Goal: Task Accomplishment & Management: Use online tool/utility

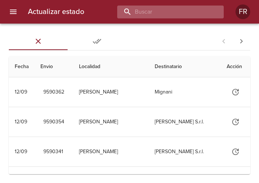
click at [173, 12] on input "buscar" at bounding box center [164, 12] width 94 height 13
type input "9564282"
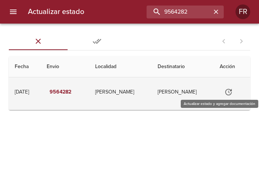
click at [226, 90] on icon "Tabla de envíos del cliente" at bounding box center [228, 91] width 9 height 9
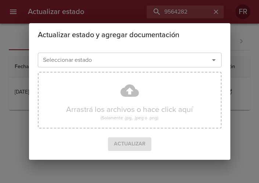
click at [216, 58] on icon "Abrir" at bounding box center [213, 59] width 9 height 9
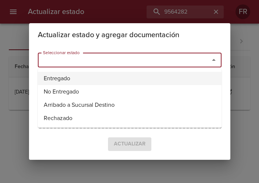
click at [131, 77] on li "Entregado" at bounding box center [130, 78] width 184 height 13
type input "Entregado"
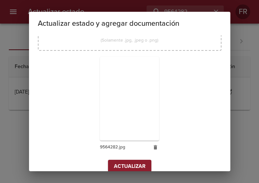
scroll to position [105, 0]
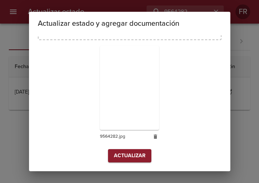
click at [119, 151] on span "Actualizar" at bounding box center [130, 155] width 32 height 9
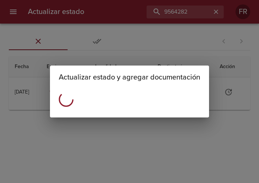
scroll to position [0, 0]
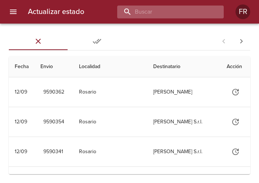
click at [192, 11] on input "buscar" at bounding box center [164, 12] width 94 height 13
type input "9578993"
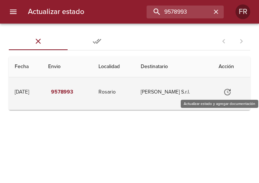
click at [223, 85] on button "Tabla de envíos del cliente" at bounding box center [228, 92] width 18 height 18
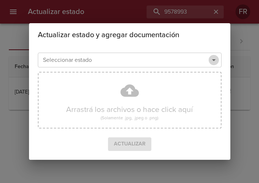
click at [212, 58] on icon "Abrir" at bounding box center [213, 59] width 9 height 9
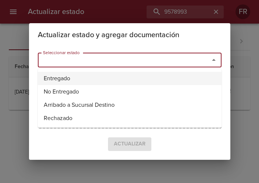
click at [129, 76] on li "Entregado" at bounding box center [130, 78] width 184 height 13
type input "Entregado"
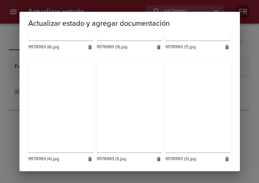
scroll to position [329, 0]
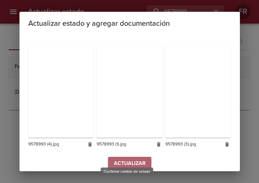
click at [126, 156] on button "Actualizar" at bounding box center [129, 163] width 43 height 14
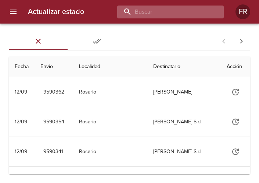
drag, startPoint x: 0, startPoint y: 0, endPoint x: 181, endPoint y: 14, distance: 181.3
click at [181, 14] on input "buscar" at bounding box center [164, 12] width 94 height 13
type input "9573828"
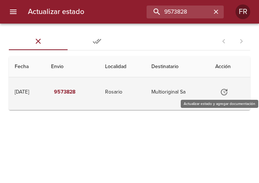
click at [220, 90] on button "Tabla de envíos del cliente" at bounding box center [224, 92] width 18 height 18
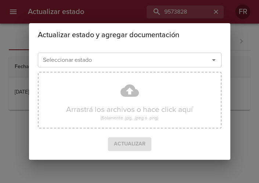
click at [213, 61] on icon "Abrir" at bounding box center [213, 59] width 9 height 9
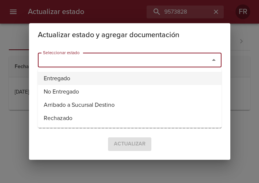
click at [119, 76] on li "Entregado" at bounding box center [130, 78] width 184 height 13
type input "Entregado"
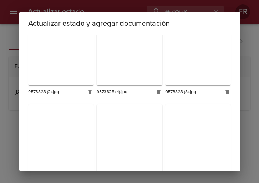
scroll to position [547, 0]
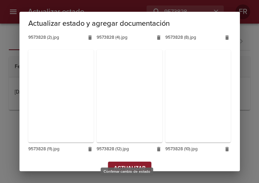
click at [124, 161] on button "Actualizar" at bounding box center [129, 168] width 43 height 14
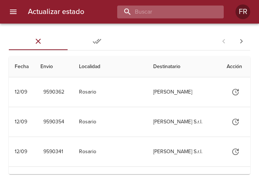
click at [179, 12] on input "buscar" at bounding box center [164, 12] width 94 height 13
type input "9579024"
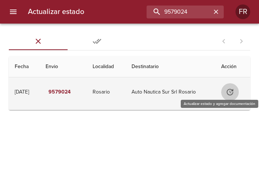
click at [227, 89] on button "Tabla de envíos del cliente" at bounding box center [230, 92] width 18 height 18
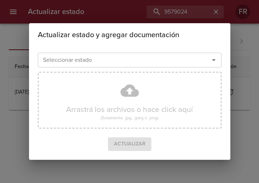
click at [212, 58] on icon "Abrir" at bounding box center [213, 59] width 9 height 9
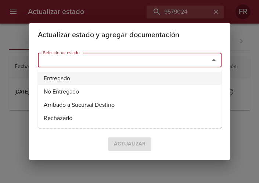
click at [141, 75] on li "Entregado" at bounding box center [130, 78] width 184 height 13
type input "Entregado"
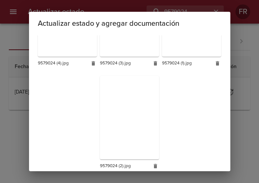
scroll to position [208, 0]
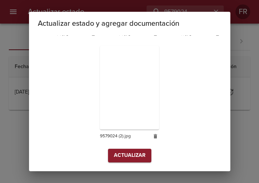
click at [123, 151] on span "Actualizar" at bounding box center [130, 155] width 32 height 9
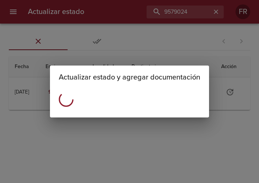
scroll to position [0, 0]
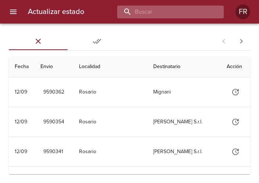
click at [165, 15] on input "buscar" at bounding box center [164, 12] width 94 height 13
type input "9579010"
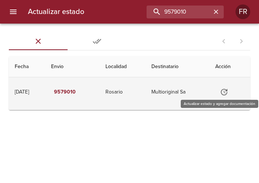
click at [228, 93] on icon "Tabla de envíos del cliente" at bounding box center [224, 91] width 9 height 9
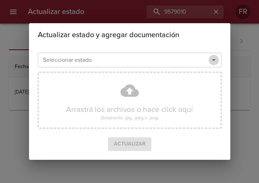
click at [213, 60] on icon "Abrir" at bounding box center [214, 60] width 4 height 2
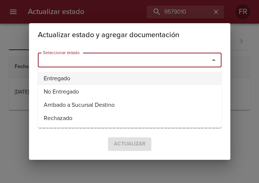
click at [127, 75] on li "Entregado" at bounding box center [130, 78] width 184 height 13
type input "Entregado"
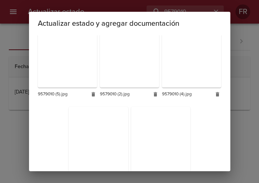
scroll to position [208, 0]
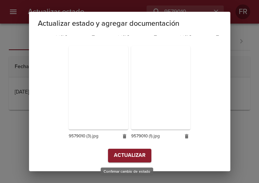
click at [125, 159] on span "Actualizar" at bounding box center [130, 155] width 32 height 9
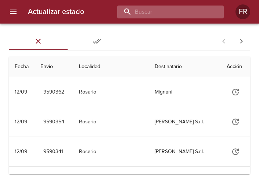
click at [163, 15] on input "buscar" at bounding box center [164, 12] width 94 height 13
type input "9579031"
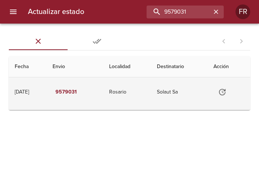
click at [226, 91] on icon "Tabla de envíos del cliente" at bounding box center [222, 92] width 7 height 7
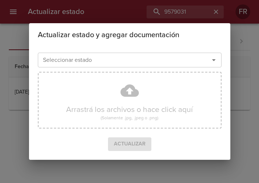
click at [210, 61] on icon "Abrir" at bounding box center [213, 59] width 9 height 9
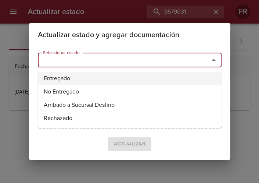
click at [129, 78] on li "Entregado" at bounding box center [130, 78] width 184 height 13
type input "Entregado"
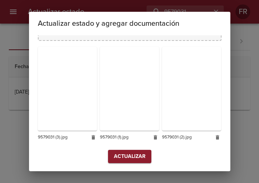
scroll to position [105, 0]
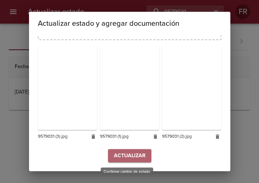
click at [123, 156] on span "Actualizar" at bounding box center [130, 155] width 32 height 9
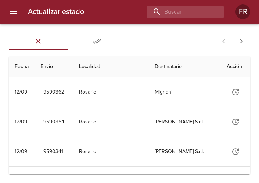
click at [169, 5] on div "Actualizar estado FR" at bounding box center [129, 12] width 259 height 24
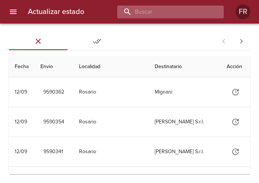
click at [163, 8] on input "buscar" at bounding box center [164, 12] width 94 height 13
type input "9577982"
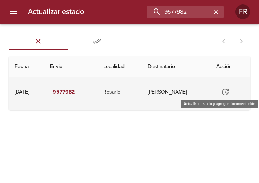
click at [227, 89] on icon "Tabla de envíos del cliente" at bounding box center [225, 91] width 9 height 9
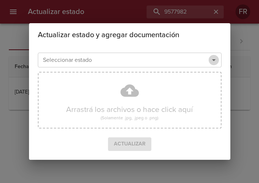
click at [215, 61] on icon "Abrir" at bounding box center [213, 59] width 9 height 9
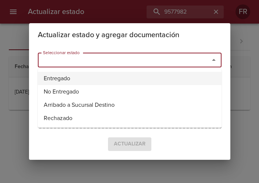
click at [126, 75] on li "Entregado" at bounding box center [130, 78] width 184 height 13
type input "Entregado"
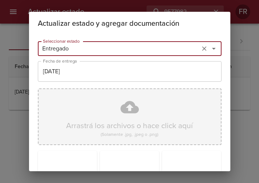
scroll to position [105, 0]
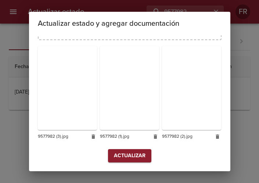
click at [122, 151] on span "Actualizar" at bounding box center [130, 155] width 32 height 9
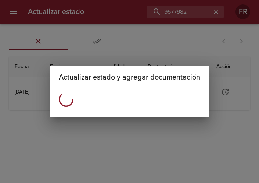
scroll to position [0, 0]
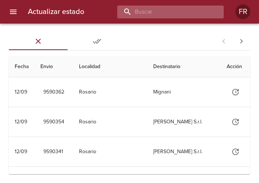
click at [187, 11] on input "buscar" at bounding box center [164, 12] width 94 height 13
type input "9579003"
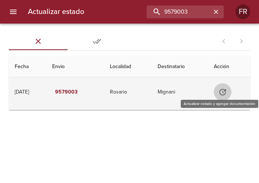
click at [225, 90] on icon "Tabla de envíos del cliente" at bounding box center [222, 91] width 9 height 9
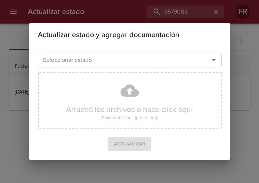
click at [214, 59] on icon "Abrir" at bounding box center [213, 59] width 9 height 9
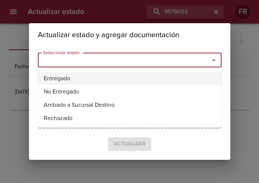
click at [117, 76] on li "Entregado" at bounding box center [130, 78] width 184 height 13
type input "Entregado"
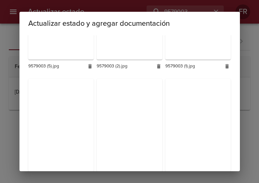
scroll to position [329, 0]
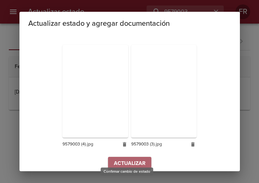
click at [122, 159] on span "Actualizar" at bounding box center [130, 163] width 32 height 9
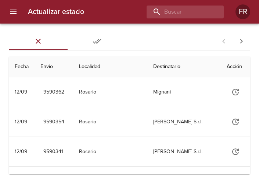
click at [110, 13] on div at bounding box center [157, 12] width 134 height 13
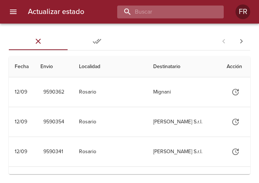
click at [162, 14] on input "buscar" at bounding box center [164, 12] width 94 height 13
type input "9583832"
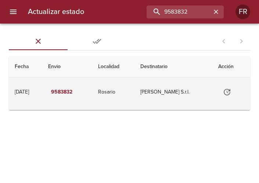
click at [227, 90] on icon "Tabla de envíos del cliente" at bounding box center [227, 91] width 9 height 9
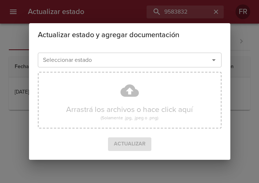
click at [215, 64] on icon "Abrir" at bounding box center [213, 59] width 9 height 9
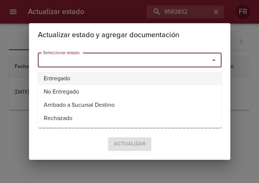
click at [86, 75] on li "Entregado" at bounding box center [130, 78] width 184 height 13
type input "Entregado"
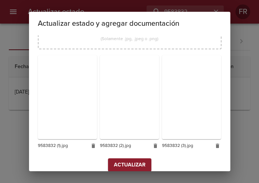
scroll to position [105, 0]
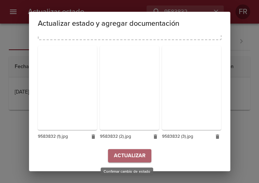
click at [119, 157] on span "Actualizar" at bounding box center [130, 155] width 32 height 9
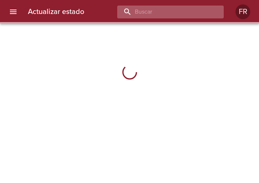
click at [190, 8] on input "buscar" at bounding box center [164, 12] width 94 height 13
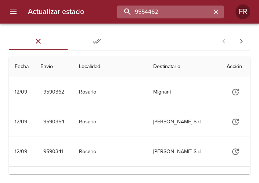
type input "9554462"
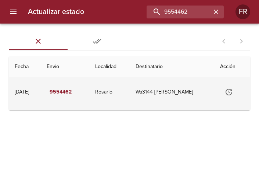
click at [231, 91] on icon "Tabla de envíos del cliente" at bounding box center [228, 91] width 9 height 9
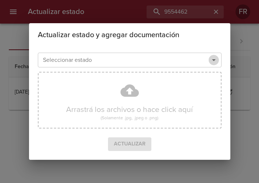
click at [212, 58] on icon "Abrir" at bounding box center [213, 59] width 9 height 9
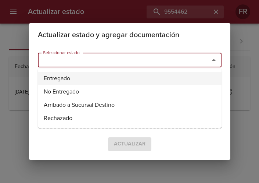
click at [120, 77] on li "Entregado" at bounding box center [130, 78] width 184 height 13
type input "Entregado"
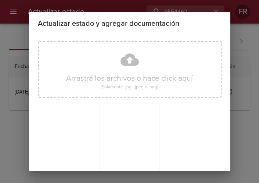
scroll to position [105, 0]
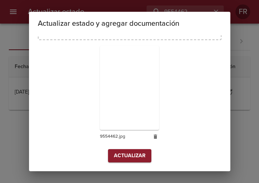
click at [123, 151] on span "Actualizar" at bounding box center [130, 155] width 32 height 9
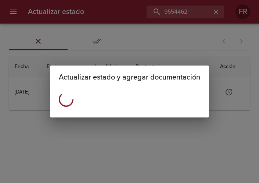
scroll to position [0, 0]
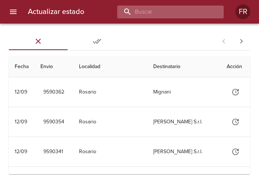
click at [197, 10] on input "buscar" at bounding box center [164, 12] width 94 height 13
type input "9583845"
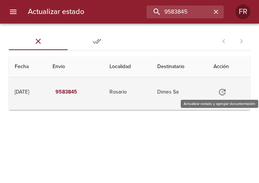
click at [224, 95] on icon "Tabla de envíos del cliente" at bounding box center [222, 91] width 9 height 9
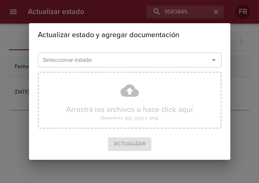
click at [213, 60] on icon "Abrir" at bounding box center [214, 60] width 4 height 2
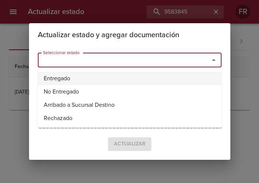
click at [89, 73] on li "Entregado" at bounding box center [130, 78] width 184 height 13
type input "Entregado"
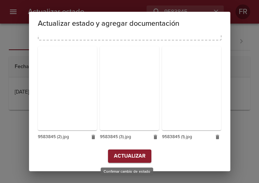
scroll to position [105, 0]
click at [120, 160] on span "Actualizar" at bounding box center [130, 155] width 32 height 9
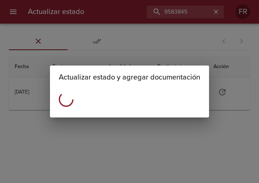
scroll to position [0, 0]
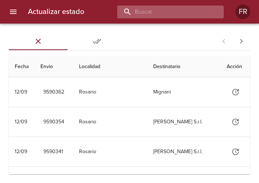
click at [172, 15] on input "buscar" at bounding box center [164, 12] width 94 height 13
type input "9587740"
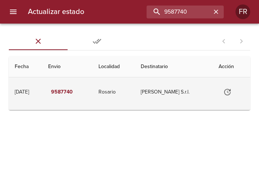
click at [223, 91] on icon "Tabla de envíos del cliente" at bounding box center [227, 91] width 9 height 9
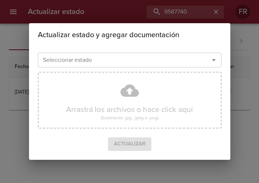
click at [212, 62] on icon "Abrir" at bounding box center [213, 59] width 9 height 9
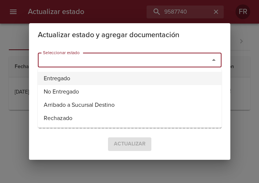
click at [89, 81] on li "Entregado" at bounding box center [130, 78] width 184 height 13
type input "Entregado"
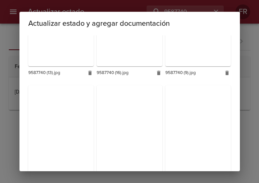
scroll to position [765, 0]
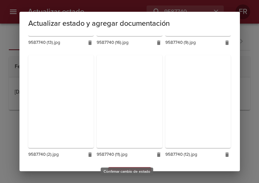
click at [122, 169] on span "Actualizar" at bounding box center [130, 173] width 32 height 9
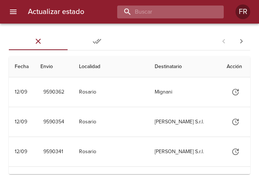
click at [208, 12] on input "buscar" at bounding box center [164, 12] width 94 height 13
type input "9569018"
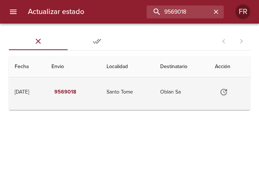
click at [232, 95] on button "Tabla de envíos del cliente" at bounding box center [224, 92] width 18 height 18
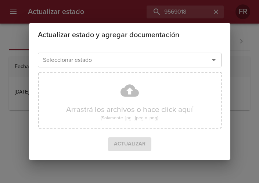
click at [216, 58] on icon "Abrir" at bounding box center [213, 59] width 9 height 9
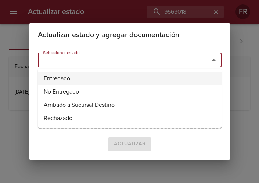
click at [82, 80] on li "Entregado" at bounding box center [130, 78] width 184 height 13
type input "Entregado"
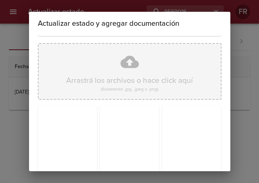
scroll to position [105, 0]
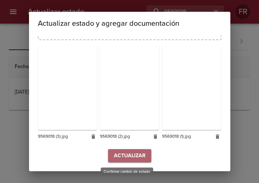
click at [131, 151] on span "Actualizar" at bounding box center [130, 155] width 32 height 9
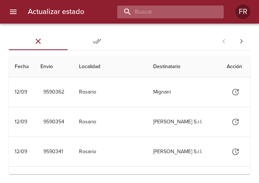
click at [176, 16] on input "buscar" at bounding box center [164, 12] width 94 height 13
type input "9587773"
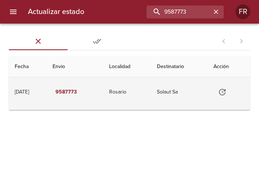
click at [224, 90] on icon "Tabla de envíos del cliente" at bounding box center [222, 91] width 9 height 9
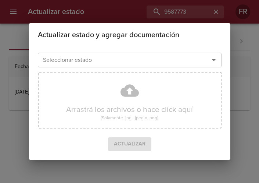
click at [215, 60] on icon "Abrir" at bounding box center [214, 60] width 4 height 2
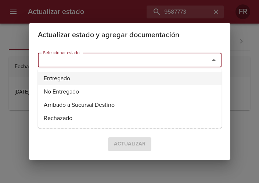
click at [117, 75] on li "Entregado" at bounding box center [130, 78] width 184 height 13
type input "Entregado"
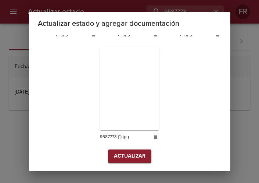
scroll to position [208, 0]
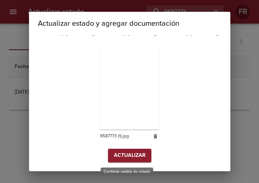
click at [133, 159] on span "Actualizar" at bounding box center [130, 155] width 32 height 9
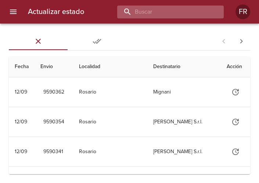
click at [184, 17] on input "buscar" at bounding box center [164, 12] width 94 height 13
type input "9564357"
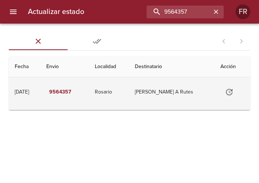
click at [226, 91] on icon "Tabla de envíos del cliente" at bounding box center [229, 92] width 7 height 7
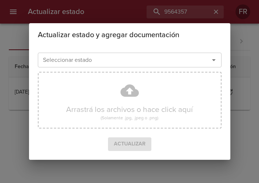
click at [216, 58] on icon "Abrir" at bounding box center [213, 59] width 9 height 9
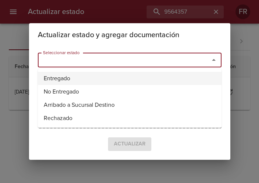
click at [122, 77] on li "Entregado" at bounding box center [130, 78] width 184 height 13
type input "Entregado"
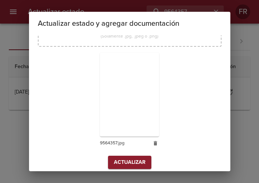
scroll to position [105, 0]
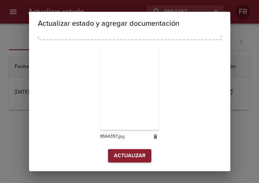
click at [123, 150] on button "Actualizar" at bounding box center [129, 156] width 43 height 14
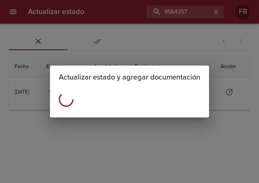
scroll to position [0, 0]
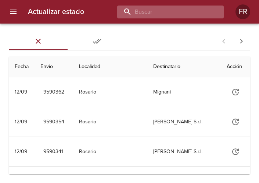
click at [170, 15] on input "buscar" at bounding box center [164, 12] width 94 height 13
type input "9564357"
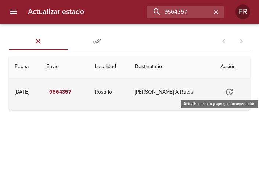
click at [225, 88] on icon "Tabla de envíos del cliente" at bounding box center [229, 91] width 9 height 9
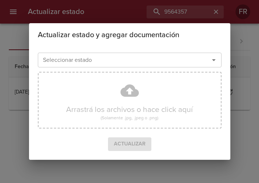
click at [215, 61] on icon "Abrir" at bounding box center [213, 59] width 9 height 9
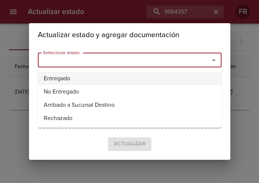
click at [126, 77] on li "Entregado" at bounding box center [130, 78] width 184 height 13
type input "Entregado"
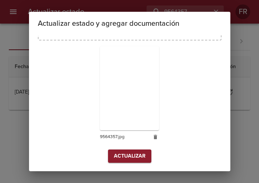
scroll to position [105, 0]
click at [126, 156] on span "Actualizar" at bounding box center [130, 155] width 32 height 9
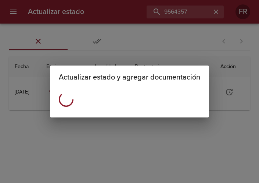
scroll to position [0, 0]
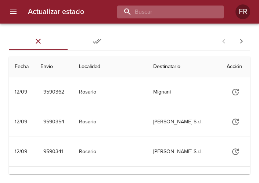
click at [155, 12] on input "buscar" at bounding box center [164, 12] width 94 height 13
type input "9564343"
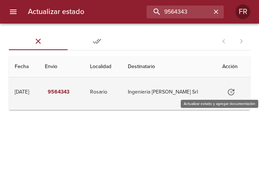
click at [229, 89] on icon "Tabla de envíos del cliente" at bounding box center [231, 92] width 7 height 7
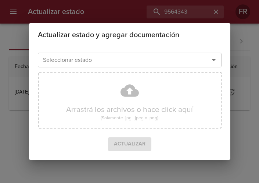
click at [215, 58] on icon "Abrir" at bounding box center [213, 59] width 9 height 9
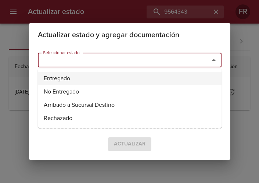
click at [125, 73] on li "Entregado" at bounding box center [130, 78] width 184 height 13
type input "Entregado"
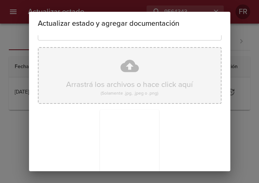
scroll to position [105, 0]
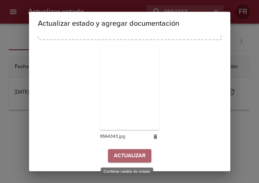
click at [120, 152] on span "Actualizar" at bounding box center [130, 155] width 32 height 9
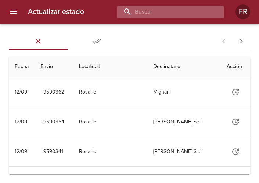
click at [161, 13] on input "buscar" at bounding box center [164, 12] width 94 height 13
type input "9554673"
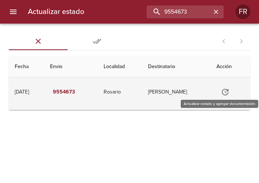
click at [227, 90] on icon "Tabla de envíos del cliente" at bounding box center [225, 91] width 9 height 9
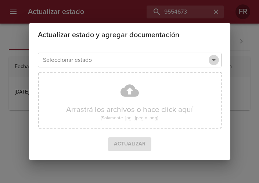
click at [214, 60] on icon "Abrir" at bounding box center [214, 60] width 4 height 2
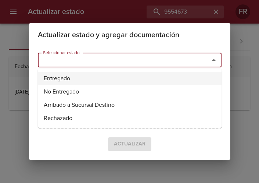
click at [144, 75] on li "Entregado" at bounding box center [130, 78] width 184 height 13
type input "Entregado"
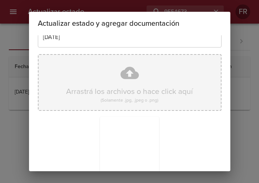
scroll to position [105, 0]
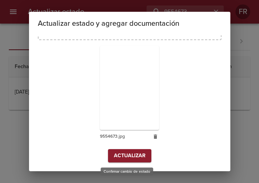
click at [138, 151] on span "Actualizar" at bounding box center [130, 155] width 32 height 9
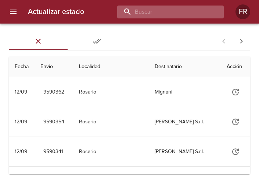
click at [184, 14] on input "buscar" at bounding box center [164, 12] width 94 height 13
type input "9527366"
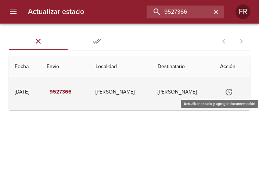
click at [224, 91] on icon "Tabla de envíos del cliente" at bounding box center [228, 91] width 9 height 9
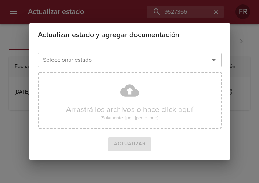
click at [213, 62] on icon "Abrir" at bounding box center [213, 59] width 9 height 9
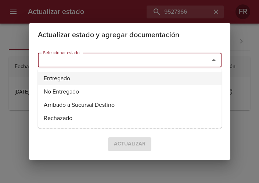
click at [106, 77] on li "Entregado" at bounding box center [130, 78] width 184 height 13
type input "Entregado"
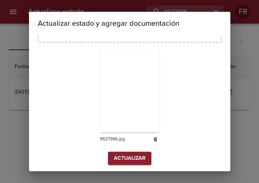
scroll to position [105, 0]
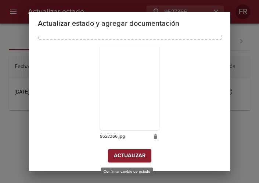
click at [114, 155] on span "Actualizar" at bounding box center [130, 155] width 32 height 9
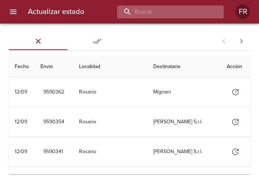
click at [182, 15] on input "buscar" at bounding box center [164, 12] width 94 height 13
type input "9587750"
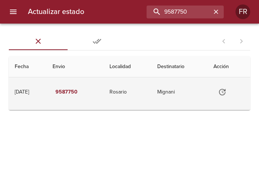
click at [223, 90] on icon "Tabla de envíos del cliente" at bounding box center [222, 92] width 7 height 7
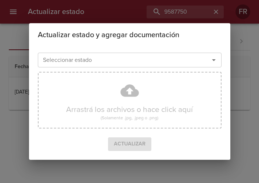
click at [216, 62] on icon "Abrir" at bounding box center [213, 59] width 9 height 9
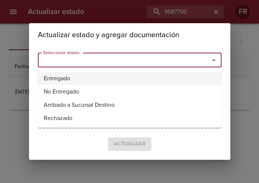
click at [114, 74] on li "Entregado" at bounding box center [130, 78] width 184 height 13
type input "Entregado"
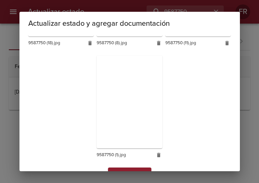
scroll to position [765, 0]
click at [119, 169] on span "Actualizar" at bounding box center [130, 173] width 32 height 9
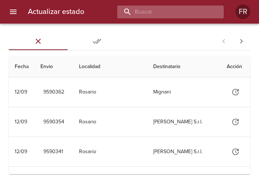
click at [198, 7] on input "buscar" at bounding box center [164, 12] width 94 height 13
type input "9587787"
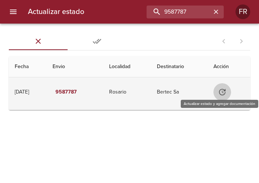
click at [222, 95] on icon "Tabla de envíos del cliente" at bounding box center [222, 91] width 9 height 9
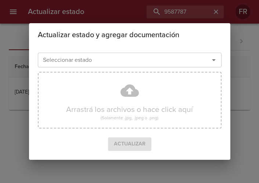
click at [215, 64] on icon "Abrir" at bounding box center [213, 59] width 9 height 9
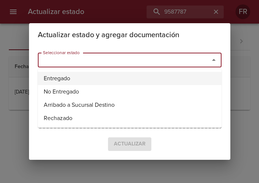
click at [125, 73] on li "Entregado" at bounding box center [130, 78] width 184 height 13
type input "Entregado"
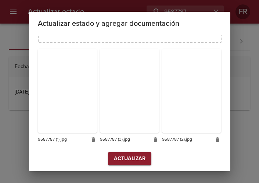
scroll to position [105, 0]
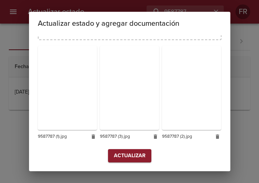
click at [122, 152] on span "Actualizar" at bounding box center [130, 155] width 32 height 9
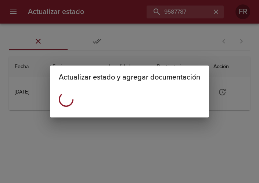
scroll to position [0, 0]
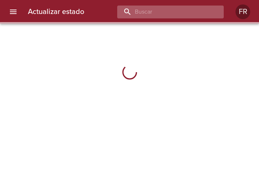
click at [178, 14] on input "buscar" at bounding box center [164, 12] width 94 height 13
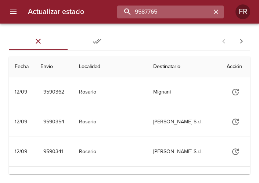
type input "9587765"
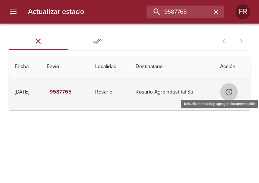
click at [228, 87] on button "Tabla de envíos del cliente" at bounding box center [229, 92] width 18 height 18
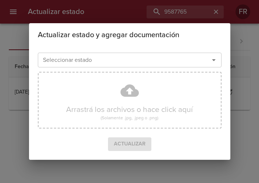
click at [215, 60] on icon "Abrir" at bounding box center [213, 59] width 9 height 9
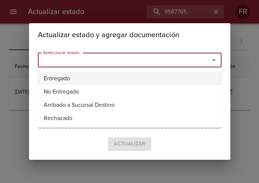
click at [105, 74] on li "Entregado" at bounding box center [130, 78] width 184 height 13
type input "Entregado"
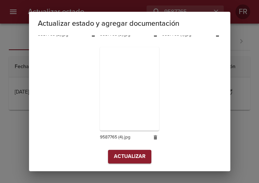
scroll to position [208, 0]
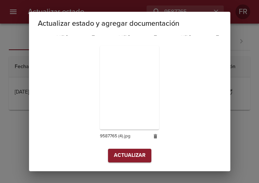
click at [123, 153] on span "Actualizar" at bounding box center [130, 155] width 32 height 9
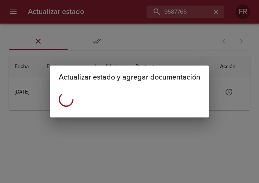
scroll to position [0, 0]
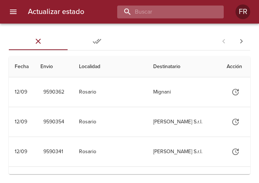
click at [195, 11] on input "buscar" at bounding box center [164, 12] width 94 height 13
type input "9587797"
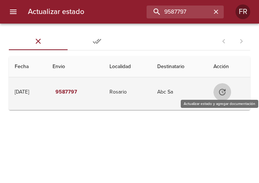
click at [225, 88] on icon "Tabla de envíos del cliente" at bounding box center [222, 91] width 9 height 9
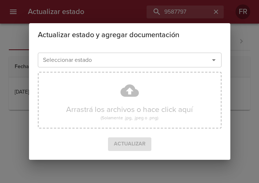
click at [215, 61] on icon "Abrir" at bounding box center [213, 59] width 9 height 9
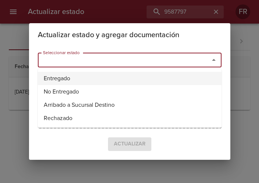
click at [160, 76] on li "Entregado" at bounding box center [130, 78] width 184 height 13
type input "Entregado"
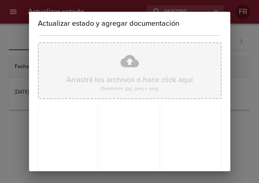
scroll to position [105, 0]
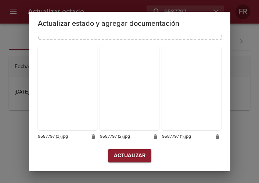
click at [122, 154] on span "Actualizar" at bounding box center [130, 155] width 32 height 9
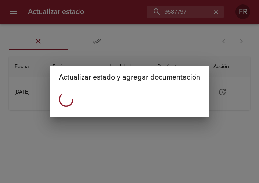
scroll to position [0, 0]
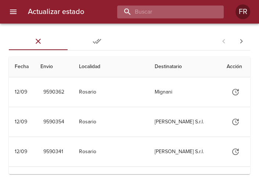
click at [167, 12] on input "buscar" at bounding box center [164, 12] width 94 height 13
type input "9587603"
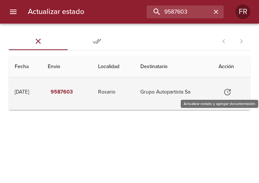
click at [230, 89] on icon "Tabla de envíos del cliente" at bounding box center [227, 92] width 7 height 7
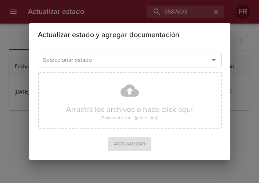
click at [213, 59] on icon "Abrir" at bounding box center [213, 59] width 9 height 9
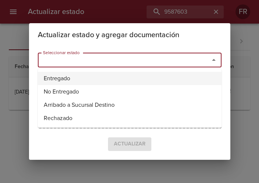
click at [115, 74] on li "Entregado" at bounding box center [130, 78] width 184 height 13
type input "Entregado"
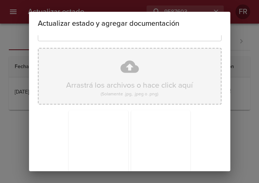
scroll to position [105, 0]
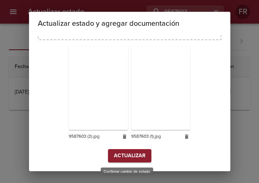
click at [130, 160] on span "Actualizar" at bounding box center [130, 155] width 32 height 9
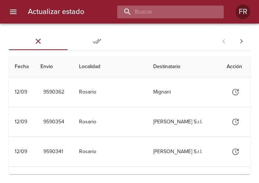
drag, startPoint x: 0, startPoint y: 0, endPoint x: 178, endPoint y: 12, distance: 178.2
click at [178, 12] on input "buscar" at bounding box center [164, 12] width 94 height 13
type input "9587807"
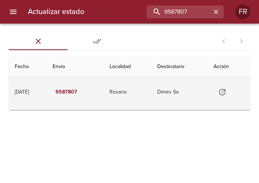
click at [223, 94] on icon "Tabla de envíos del cliente" at bounding box center [222, 92] width 7 height 7
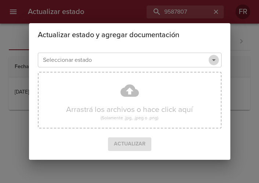
click at [209, 61] on icon "Abrir" at bounding box center [213, 59] width 9 height 9
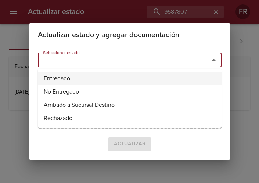
click at [97, 79] on li "Entregado" at bounding box center [130, 78] width 184 height 13
type input "Entregado"
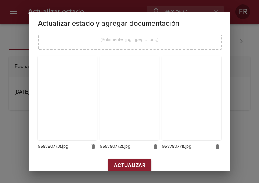
scroll to position [105, 0]
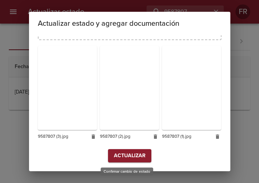
click at [130, 157] on span "Actualizar" at bounding box center [130, 155] width 32 height 9
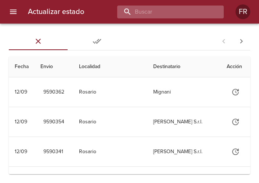
click at [200, 12] on input "buscar" at bounding box center [164, 12] width 94 height 13
type input "9588231"
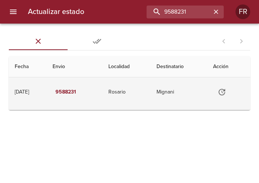
click at [225, 90] on icon "Tabla de envíos del cliente" at bounding box center [221, 91] width 9 height 9
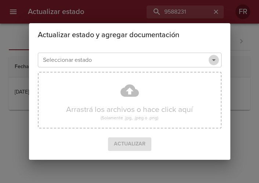
click at [211, 60] on icon "Abrir" at bounding box center [213, 59] width 9 height 9
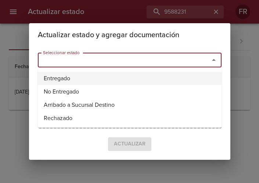
click at [91, 79] on li "Entregado" at bounding box center [130, 78] width 184 height 13
type input "Entregado"
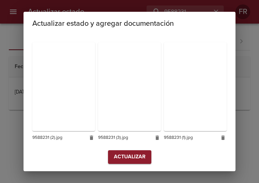
scroll to position [217, 0]
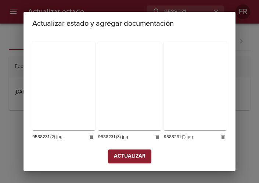
click at [127, 153] on span "Actualizar" at bounding box center [130, 155] width 32 height 9
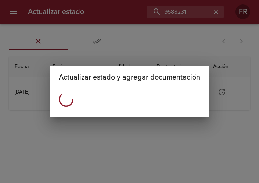
scroll to position [0, 0]
